Goal: Task Accomplishment & Management: Complete application form

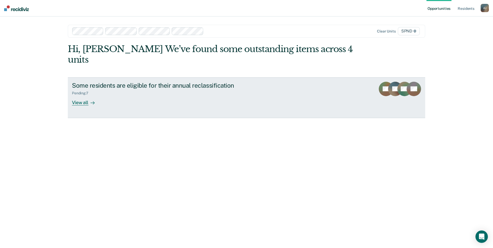
click at [86, 95] on div "View all" at bounding box center [86, 100] width 29 height 10
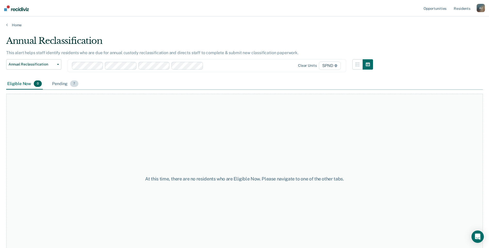
click at [64, 83] on div "Pending 7" at bounding box center [65, 83] width 28 height 11
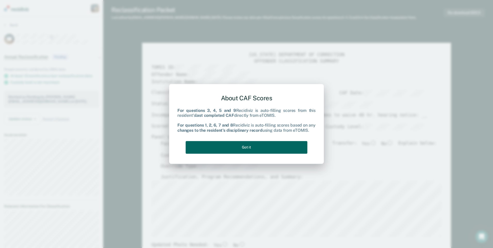
click at [268, 150] on button "Got it" at bounding box center [247, 147] width 122 height 13
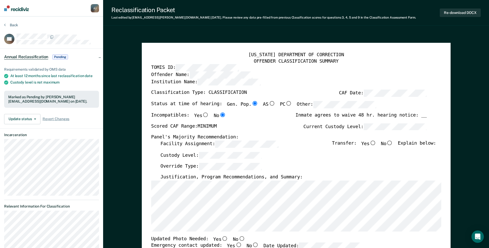
click at [392, 143] on input "No" at bounding box center [390, 143] width 7 height 5
type textarea "x"
radio input "true"
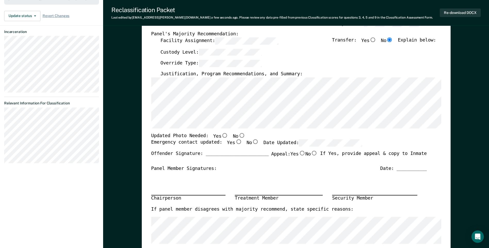
drag, startPoint x: 235, startPoint y: 135, endPoint x: 250, endPoint y: 142, distance: 16.5
click at [238, 135] on input "No" at bounding box center [241, 135] width 7 height 5
type textarea "x"
radio input "true"
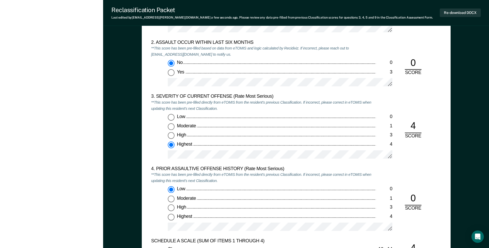
scroll to position [593, 0]
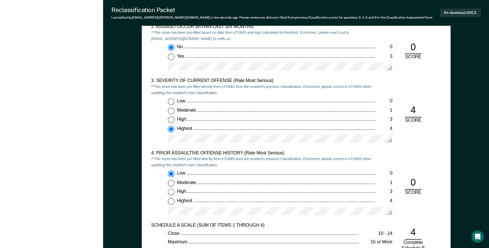
click at [189, 99] on div "Low" at bounding box center [276, 102] width 199 height 6
click at [175, 99] on input "Low 0" at bounding box center [171, 102] width 7 height 7
type textarea "x"
radio input "true"
radio input "false"
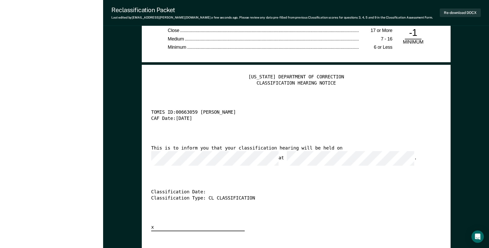
scroll to position [1238, 0]
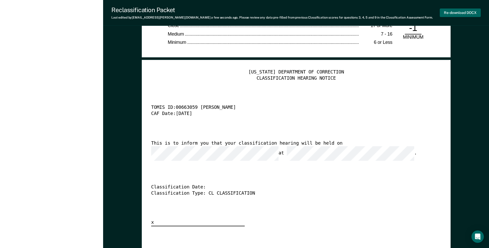
click at [452, 11] on button "Re-download DOCX" at bounding box center [460, 13] width 41 height 9
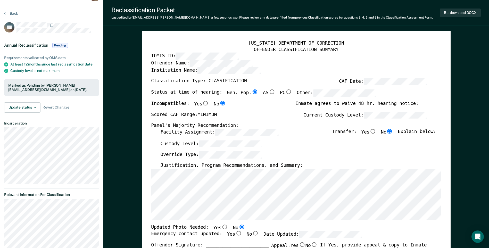
scroll to position [9, 0]
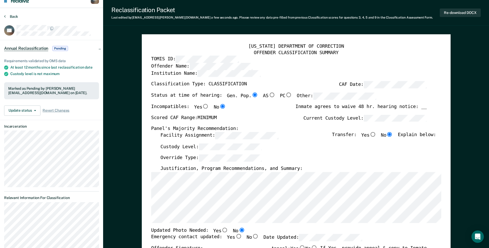
click at [11, 17] on button "Back" at bounding box center [11, 16] width 14 height 5
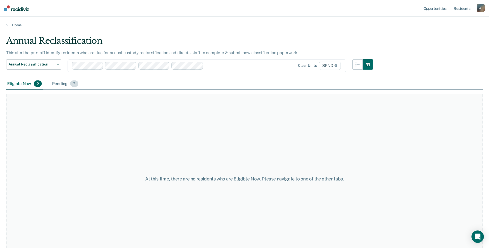
click at [63, 83] on div "Pending 7" at bounding box center [65, 83] width 28 height 11
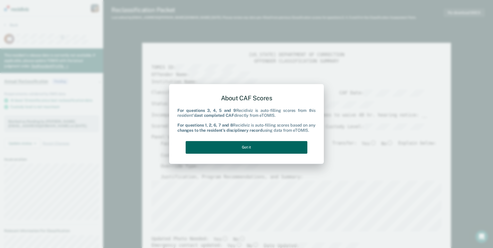
click at [262, 151] on button "Got it" at bounding box center [247, 147] width 122 height 13
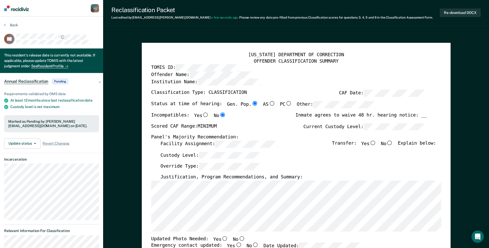
click at [393, 143] on input "No" at bounding box center [390, 143] width 7 height 5
type textarea "x"
radio input "true"
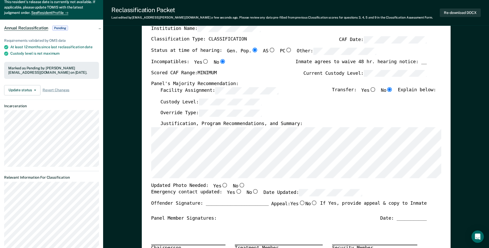
scroll to position [103, 0]
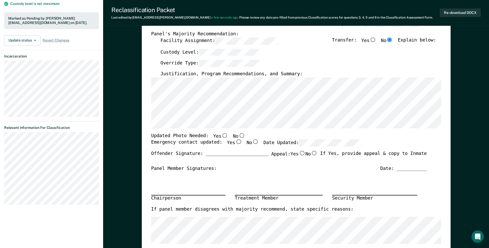
drag, startPoint x: 236, startPoint y: 136, endPoint x: 238, endPoint y: 144, distance: 8.8
click at [238, 136] on input "No" at bounding box center [241, 135] width 7 height 5
type textarea "x"
radio input "true"
drag, startPoint x: 246, startPoint y: 140, endPoint x: 251, endPoint y: 142, distance: 5.2
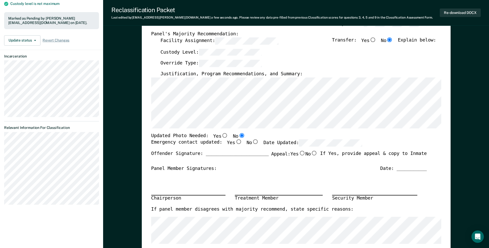
click at [252, 140] on input "No" at bounding box center [255, 142] width 7 height 5
type textarea "x"
radio input "true"
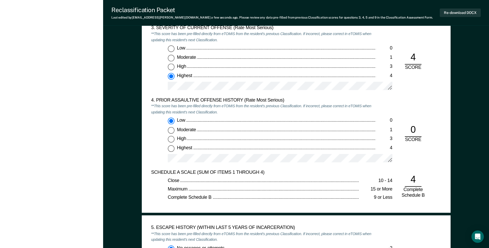
scroll to position [671, 0]
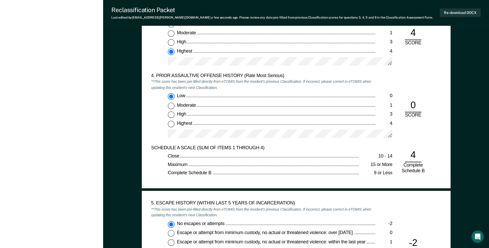
click at [482, 146] on div "[US_STATE] DEPARTMENT OF CORRECTION OFFENDER CLASSIFICATION SUMMARY TOMIS ID: O…" at bounding box center [296, 216] width 386 height 1710
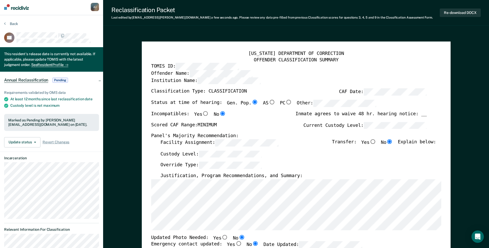
scroll to position [0, 0]
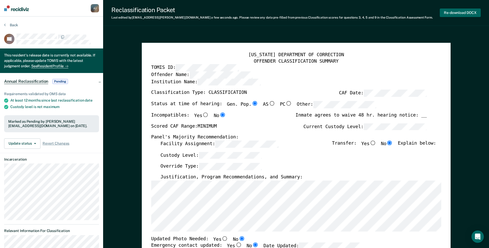
click at [457, 15] on button "Re-download DOCX" at bounding box center [460, 13] width 41 height 9
click at [15, 26] on button "Back" at bounding box center [11, 25] width 14 height 5
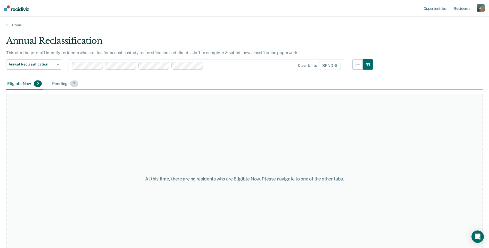
click at [65, 85] on div "Pending 7" at bounding box center [65, 83] width 28 height 11
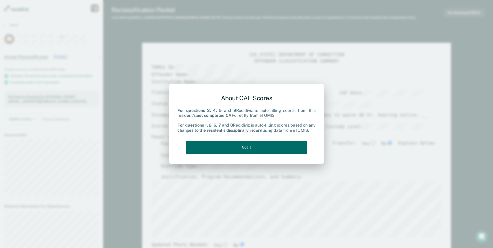
type textarea "x"
click at [285, 144] on button "Got it" at bounding box center [247, 147] width 122 height 13
